Goal: Find specific page/section: Find specific page/section

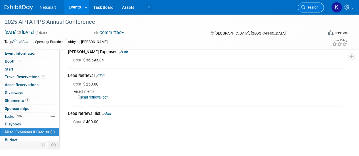
click at [307, 7] on span "Search" at bounding box center [311, 7] width 13 height 4
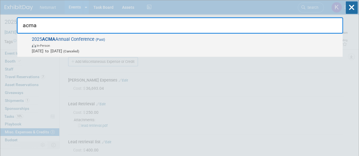
type input "acma"
click at [133, 42] on span "2025 ACMA Annual Conference (Past) In-Person [DATE] to [DATE] (Canceled)" at bounding box center [185, 45] width 310 height 17
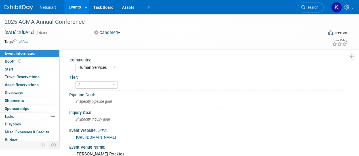
select select "Human Services"
select select "3"
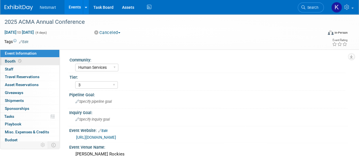
click at [36, 58] on link "Booth" at bounding box center [29, 62] width 59 height 8
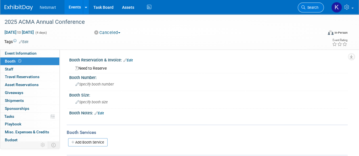
click at [315, 5] on link "Search" at bounding box center [311, 8] width 26 height 10
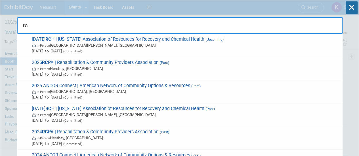
type input "r"
